Goal: Task Accomplishment & Management: Use online tool/utility

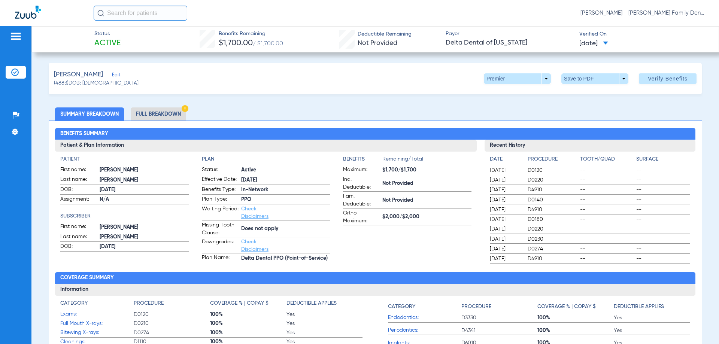
click at [131, 12] on input "text" at bounding box center [141, 13] width 94 height 15
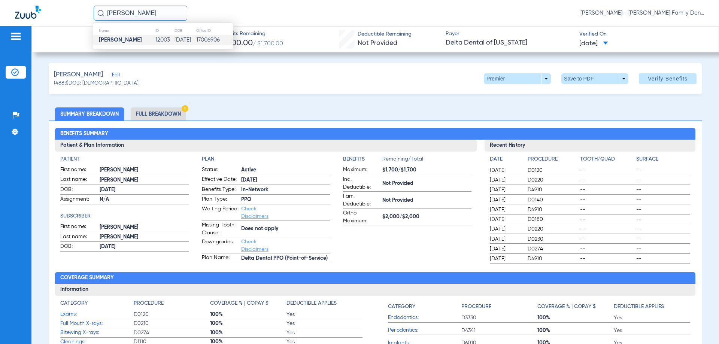
click at [125, 38] on strong "[PERSON_NAME]" at bounding box center [120, 40] width 43 height 6
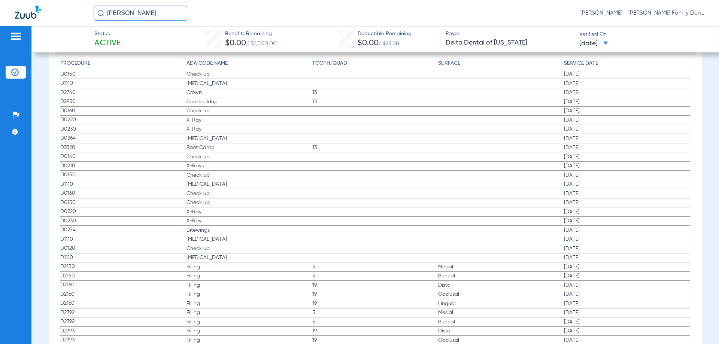
scroll to position [862, 0]
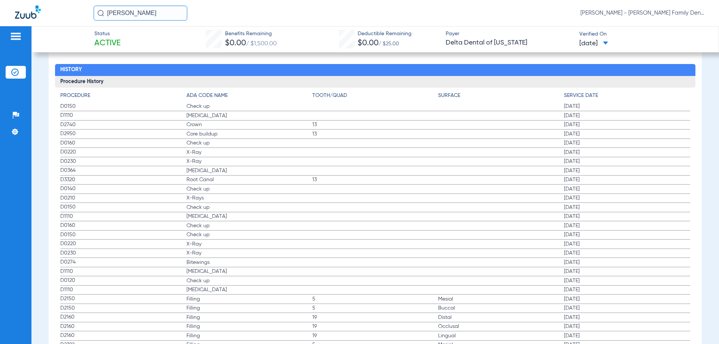
click at [208, 202] on span "X-Rays" at bounding box center [250, 197] width 126 height 7
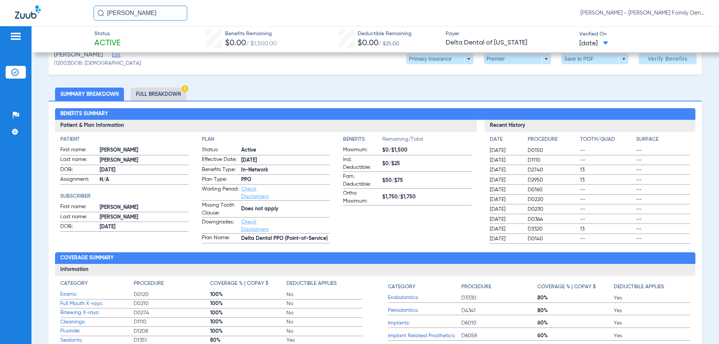
scroll to position [0, 0]
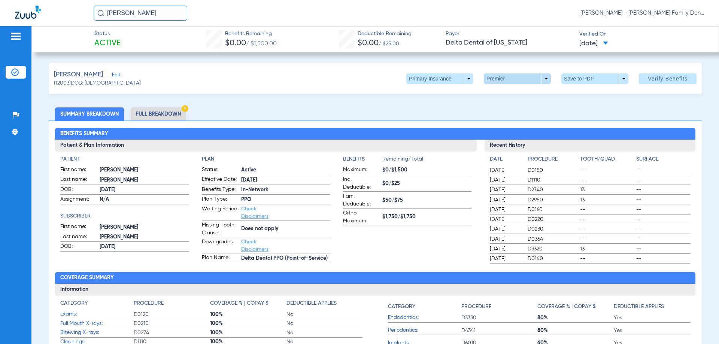
click at [513, 79] on span at bounding box center [518, 79] width 18 height 18
click at [453, 78] on div at bounding box center [359, 172] width 719 height 344
click at [466, 79] on span at bounding box center [439, 78] width 67 height 10
click at [441, 107] on span "Secondary Insurance" at bounding box center [431, 108] width 49 height 5
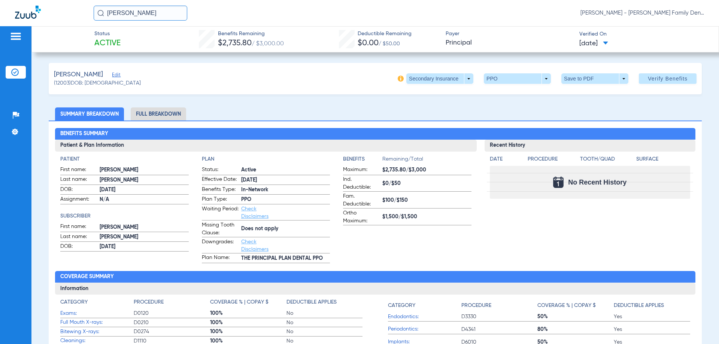
drag, startPoint x: 158, startPoint y: 12, endPoint x: 0, endPoint y: -23, distance: 162.4
click at [0, 0] on html "[PERSON_NAME] [PERSON_NAME] - [PERSON_NAME] Family Dentistry Patients Insurance…" at bounding box center [359, 172] width 719 height 344
type input "[PERSON_NAME]"
click at [170, 15] on input "[PERSON_NAME]" at bounding box center [141, 13] width 94 height 15
click at [128, 40] on strong "[PERSON_NAME]" at bounding box center [120, 40] width 43 height 6
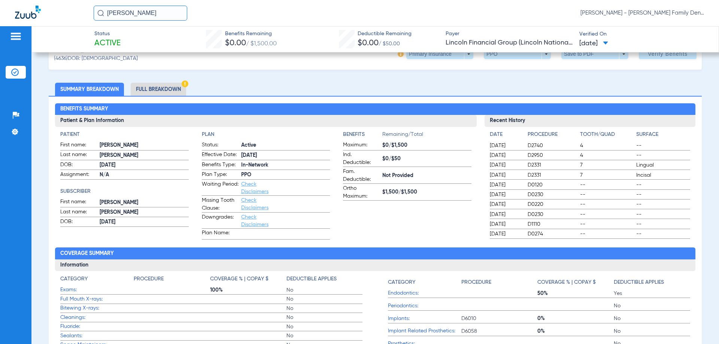
scroll to position [37, 0]
